Goal: Transaction & Acquisition: Purchase product/service

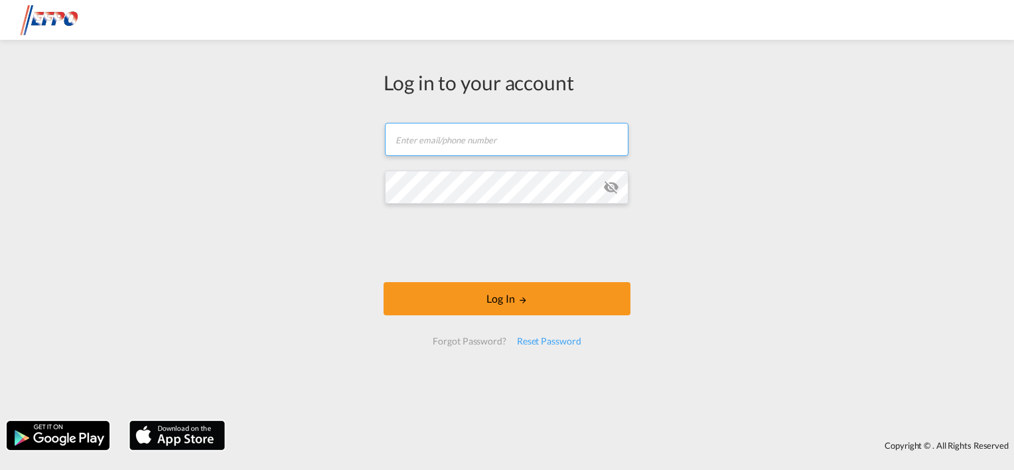
click at [462, 135] on input "text" at bounding box center [507, 139] width 244 height 33
type input "[EMAIL_ADDRESS][DOMAIN_NAME]"
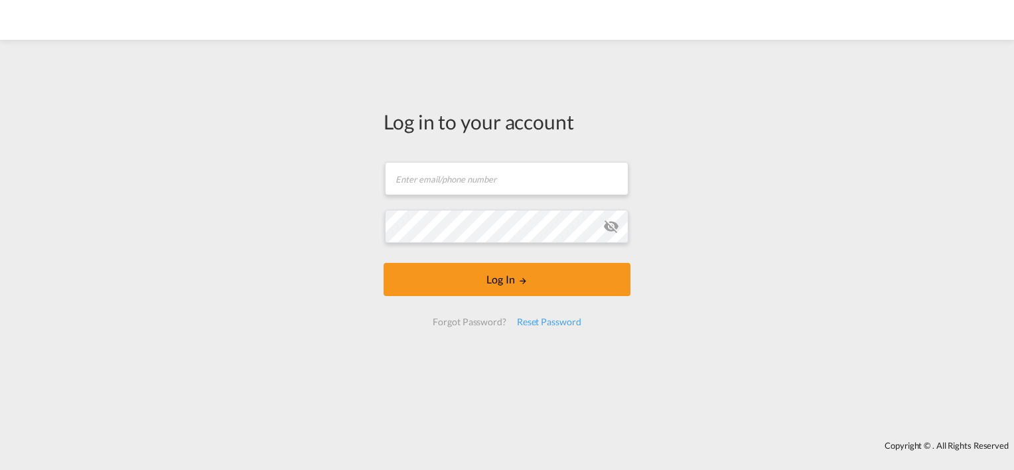
click at [457, 161] on md-input-container "Email field is required" at bounding box center [507, 179] width 247 height 36
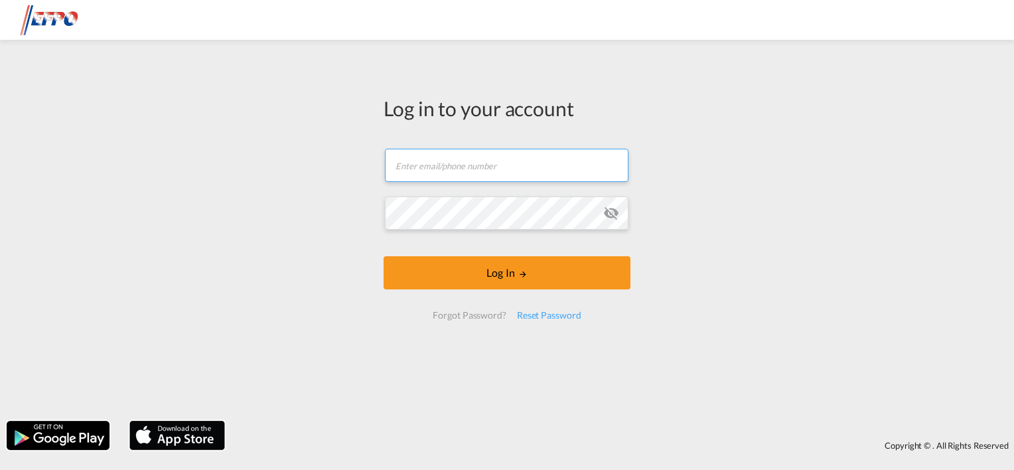
click at [453, 175] on input "text" at bounding box center [507, 165] width 244 height 33
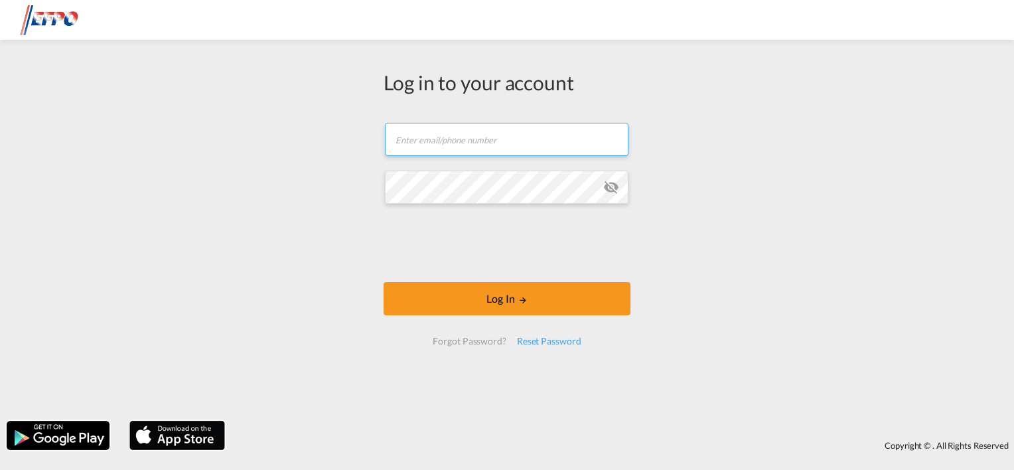
click at [463, 139] on input "text" at bounding box center [507, 139] width 244 height 33
type input "[EMAIL_ADDRESS][DOMAIN_NAME]"
click at [396, 141] on input "[EMAIL_ADDRESS][DOMAIN_NAME]" at bounding box center [507, 139] width 244 height 33
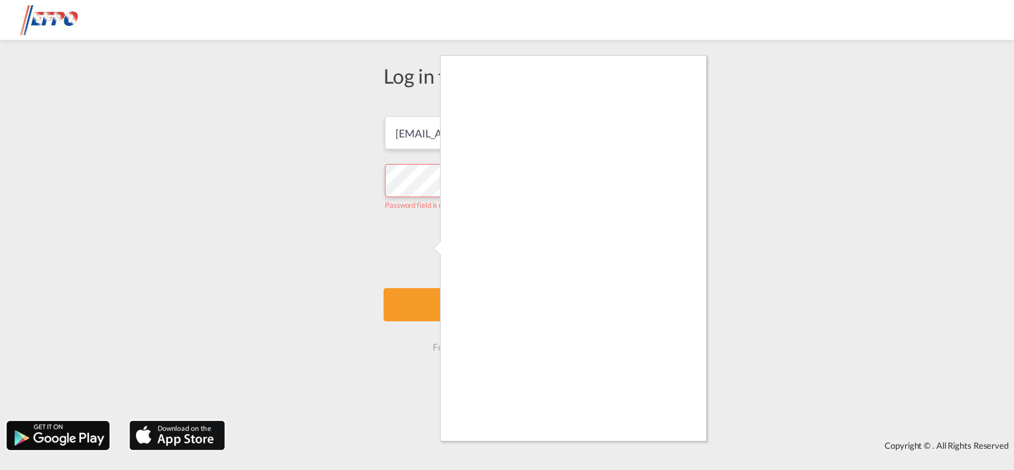
click at [276, 74] on div at bounding box center [507, 235] width 1014 height 470
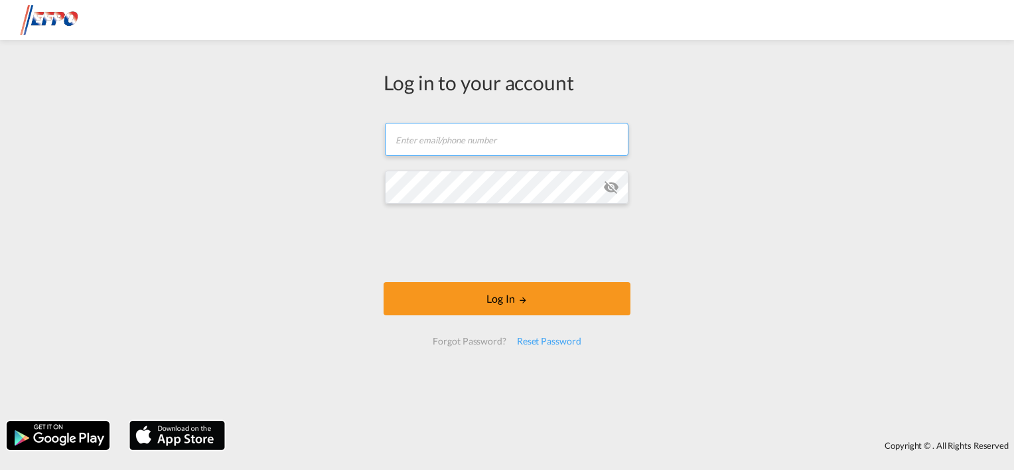
click at [469, 136] on input "text" at bounding box center [507, 139] width 244 height 33
drag, startPoint x: 571, startPoint y: 149, endPoint x: 107, endPoint y: 188, distance: 466.2
click at [145, 181] on div "Log in to your account mleconte@nvoconsolidations.com Password field is require…" at bounding box center [507, 230] width 1014 height 368
type input "mvanelk@nvoconsolidation.com"
drag, startPoint x: 394, startPoint y: 238, endPoint x: 405, endPoint y: 241, distance: 10.9
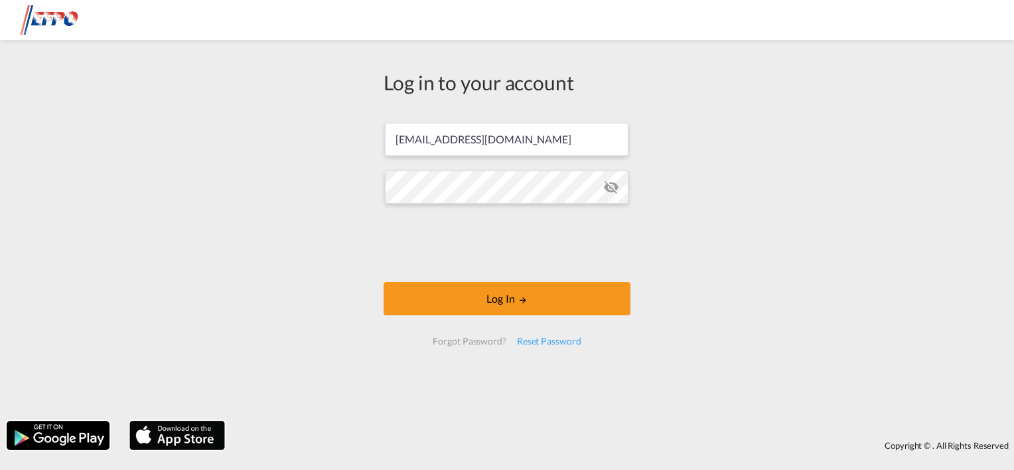
click at [394, 238] on form "mvanelk@nvoconsolidation.com Log In Forgot Password? Reset Password" at bounding box center [507, 234] width 247 height 249
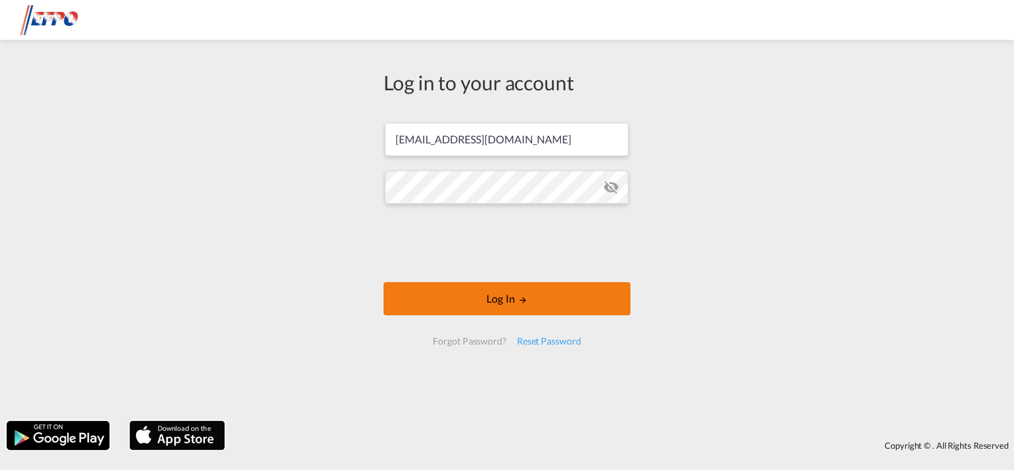
click at [507, 303] on button "Log In" at bounding box center [507, 298] width 247 height 33
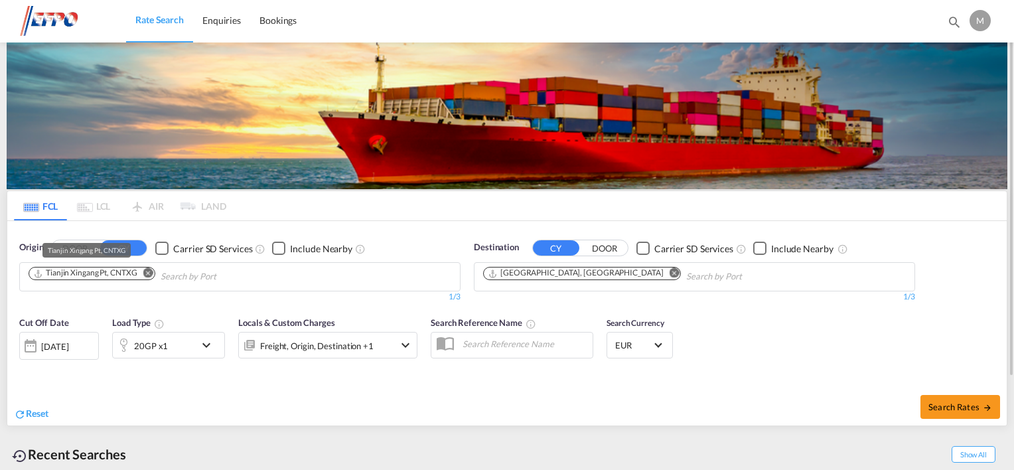
click at [75, 277] on div "Tianjin Xingang Pt, CNTXG" at bounding box center [85, 272] width 104 height 11
click at [149, 271] on md-icon "Remove" at bounding box center [148, 273] width 10 height 10
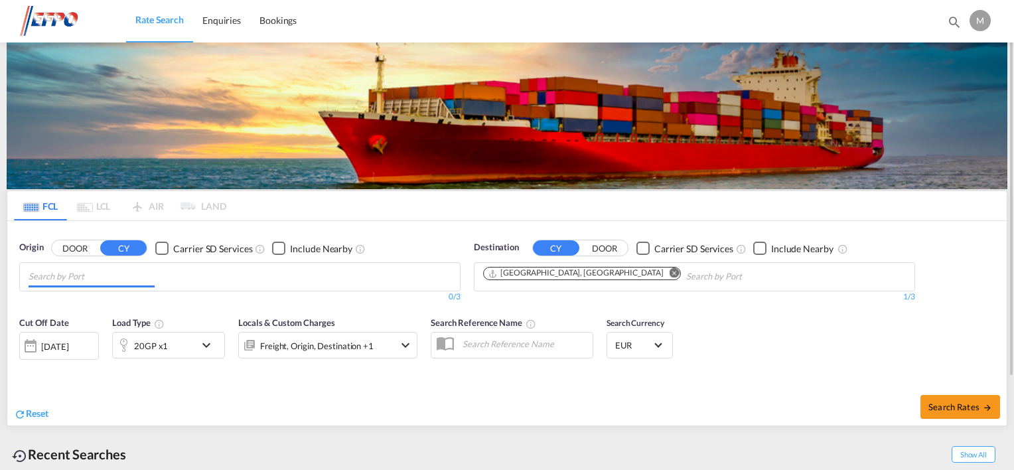
click at [134, 276] on input "Chips input." at bounding box center [92, 276] width 126 height 21
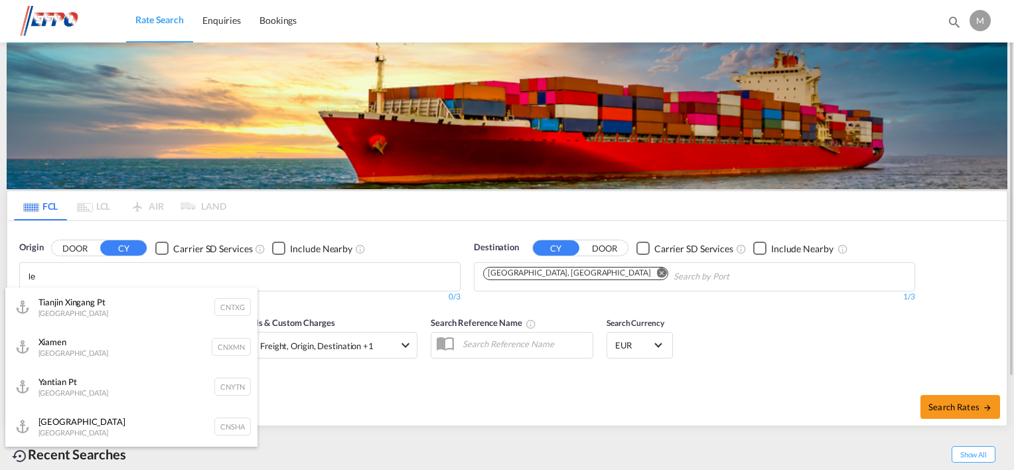
type input "l"
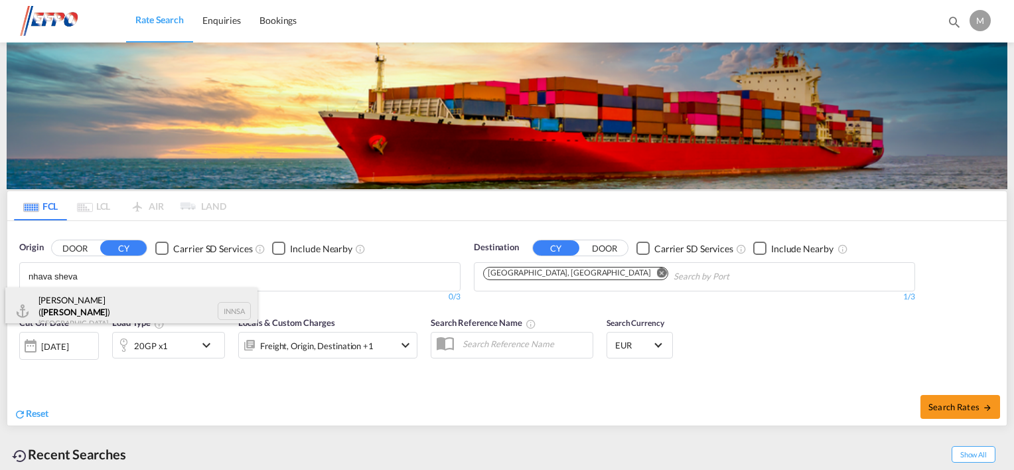
type input "nhava sheva"
click at [119, 309] on div "Jawaharlal Nehru ( Nhava Sheva ) India INNSA" at bounding box center [131, 311] width 252 height 48
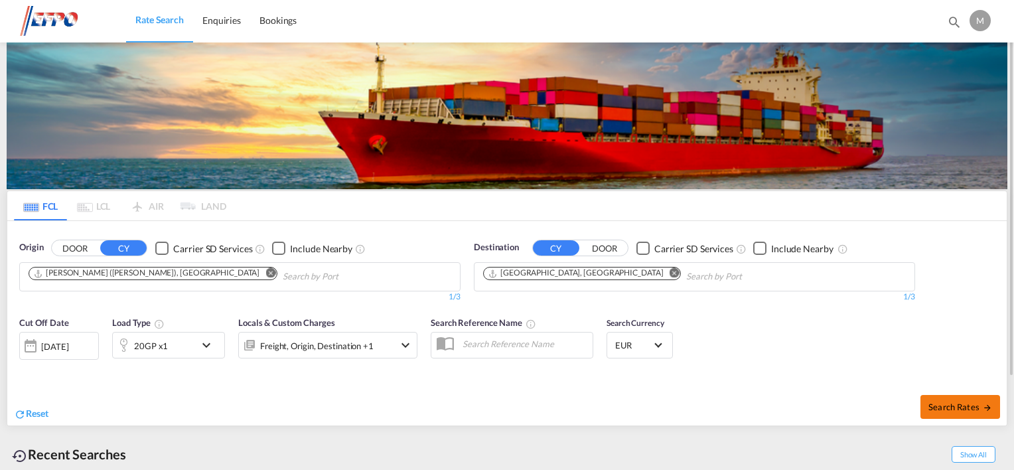
click at [982, 408] on span "Search Rates" at bounding box center [960, 407] width 64 height 11
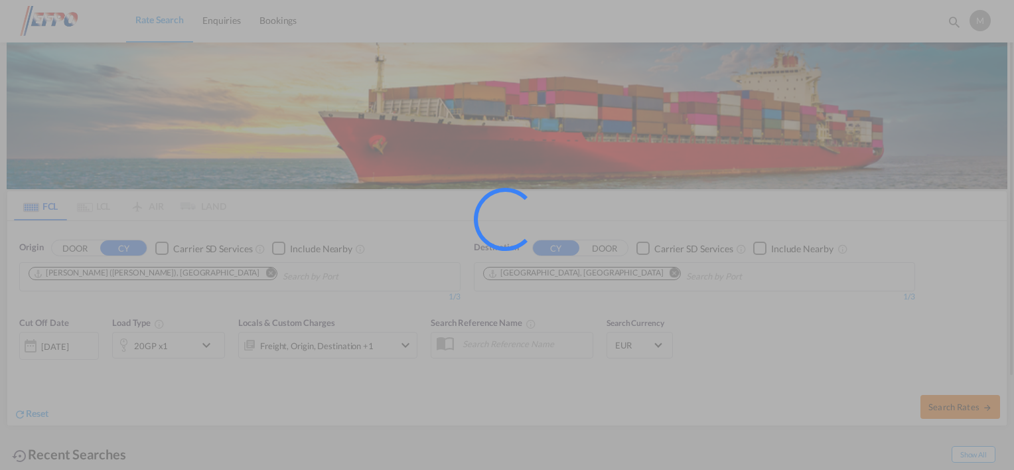
type input "INNSA to FRLEH / 17 Sep 2025"
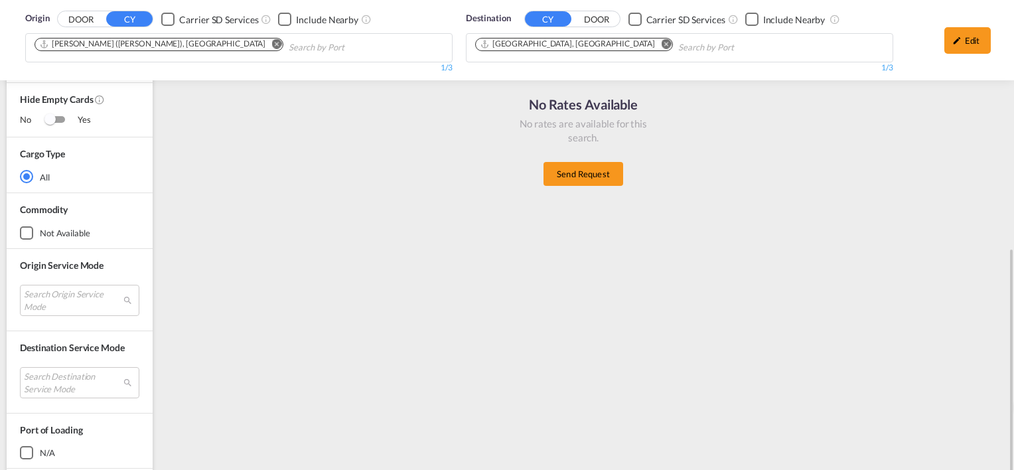
scroll to position [323, 0]
